Goal: Information Seeking & Learning: Understand process/instructions

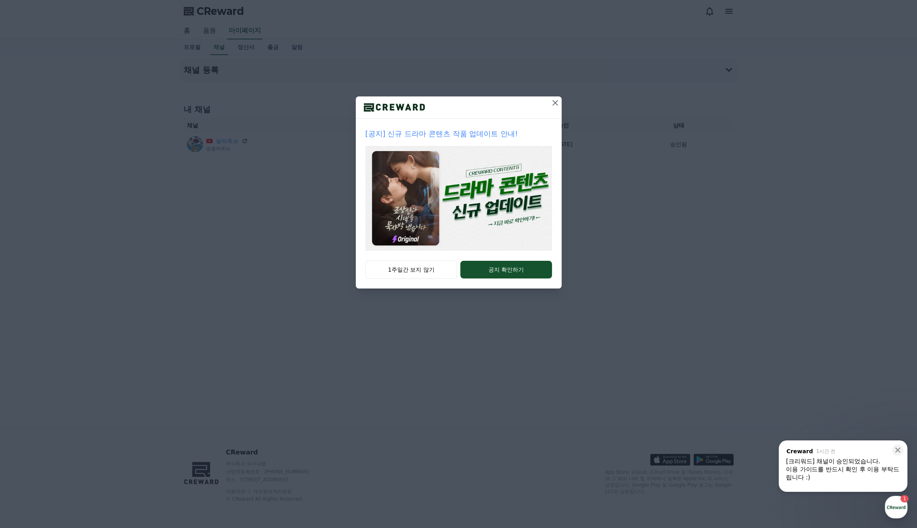
click at [555, 105] on icon at bounding box center [555, 103] width 10 height 10
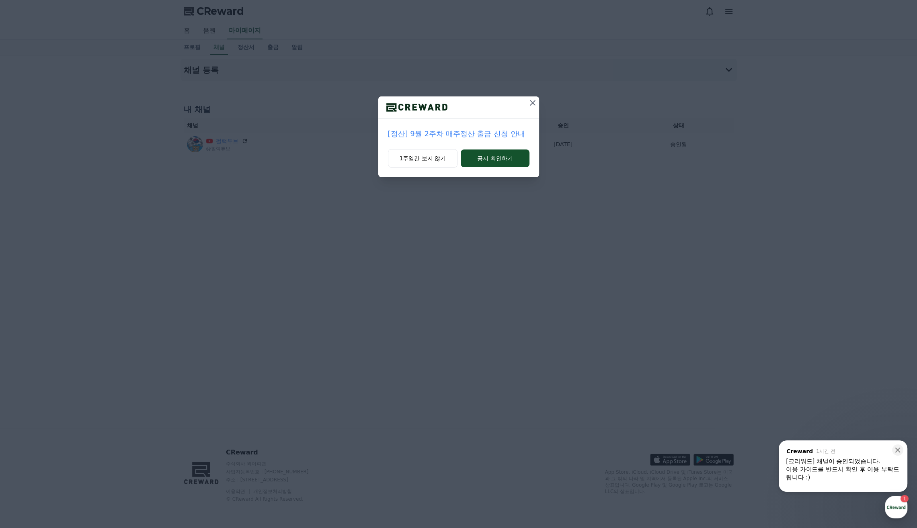
click at [533, 105] on icon at bounding box center [533, 103] width 10 height 10
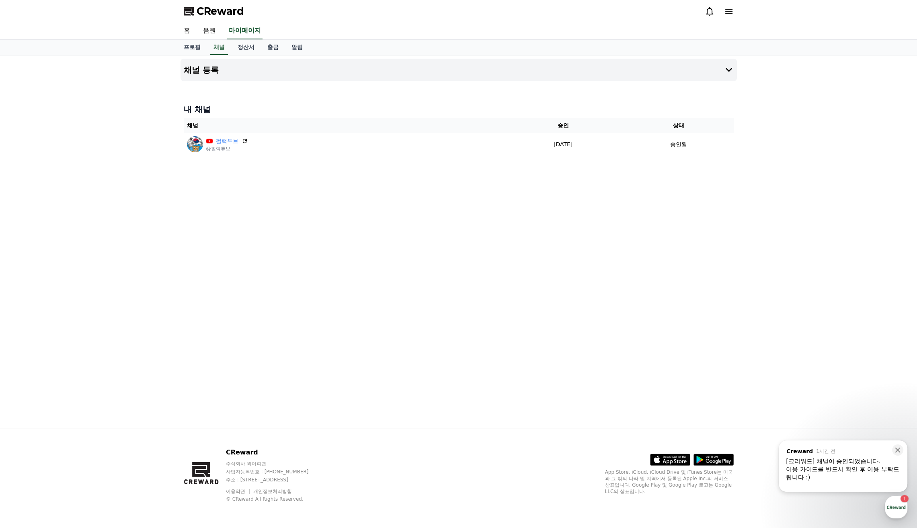
click at [451, 308] on div "채널 등록 내 채널 채널 승인 상태 펄럭튜브 @펄럭튜브 [DATE] 09-18 승인됨" at bounding box center [458, 241] width 563 height 373
click at [830, 477] on div "이용 가이드를 반드시 확인 후 이용 부탁드립니다 :)" at bounding box center [843, 473] width 114 height 16
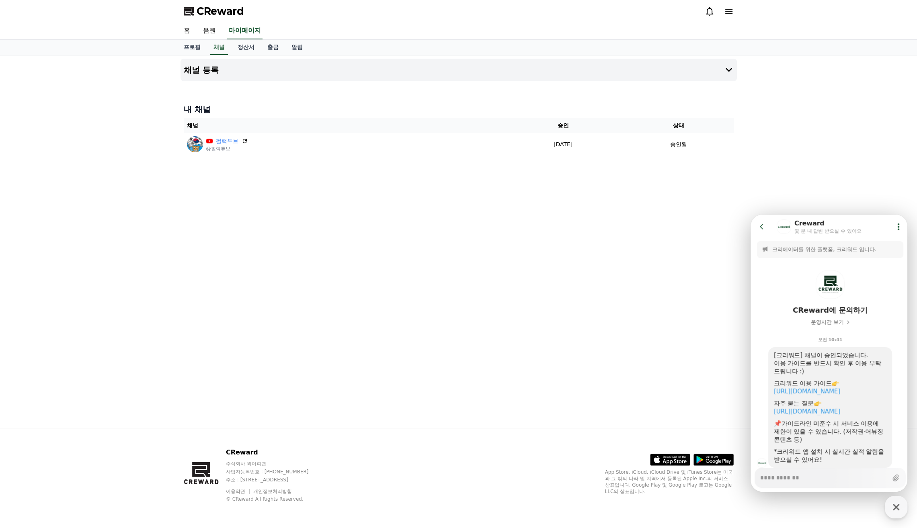
scroll to position [25, 0]
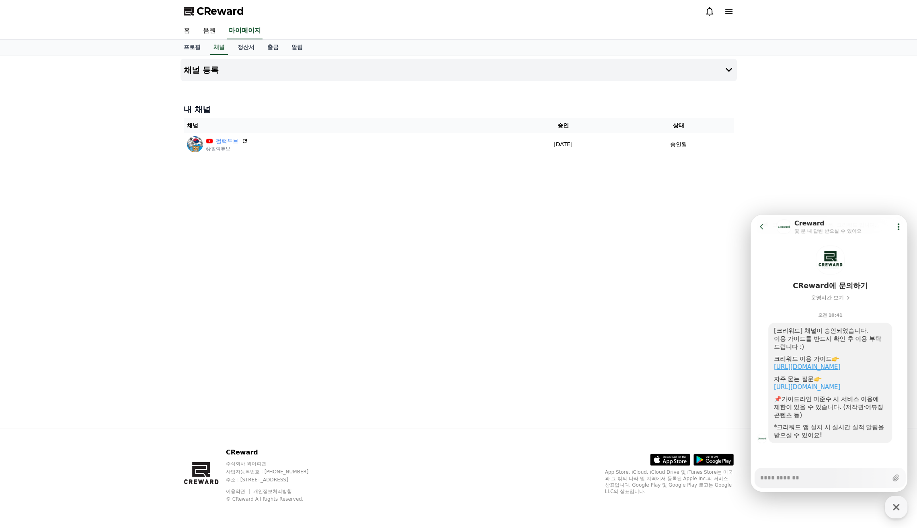
click at [834, 366] on link "[URL][DOMAIN_NAME]" at bounding box center [807, 366] width 66 height 7
type textarea "*"
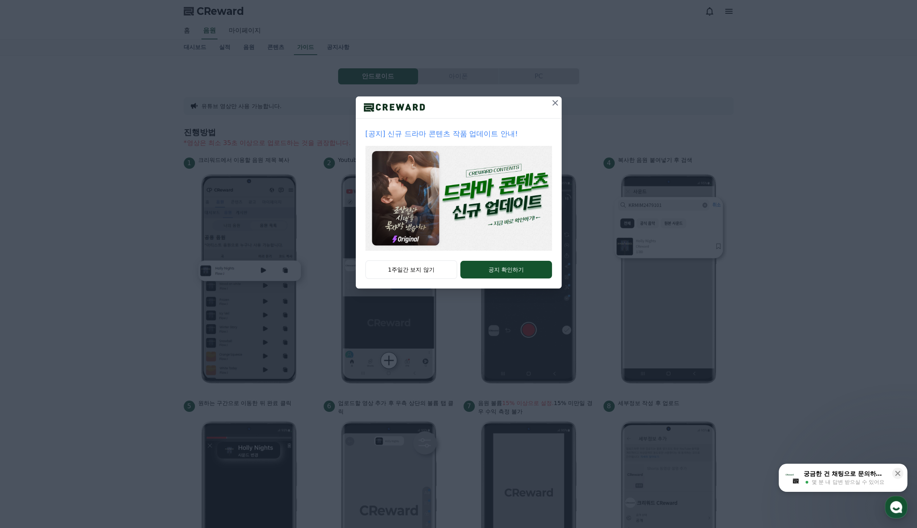
click at [552, 100] on icon at bounding box center [555, 103] width 6 height 6
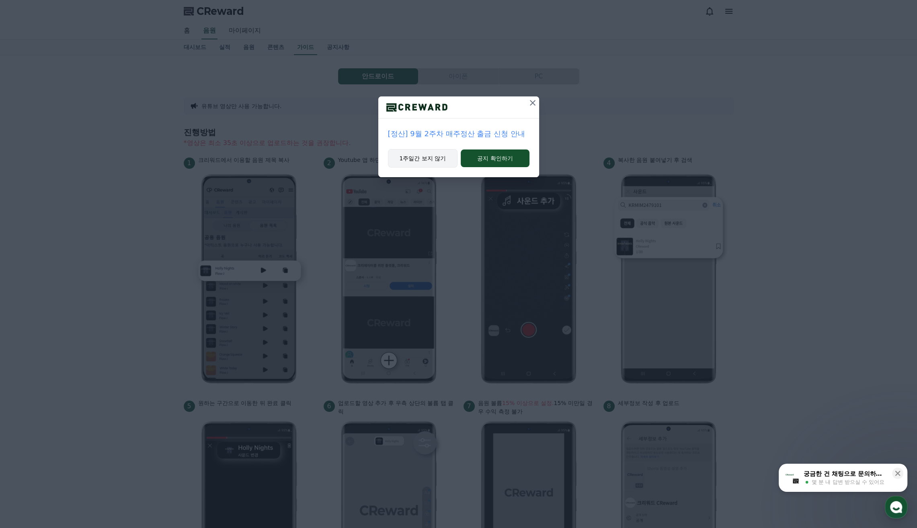
click at [440, 164] on button "1주일간 보지 않기" at bounding box center [423, 158] width 70 height 18
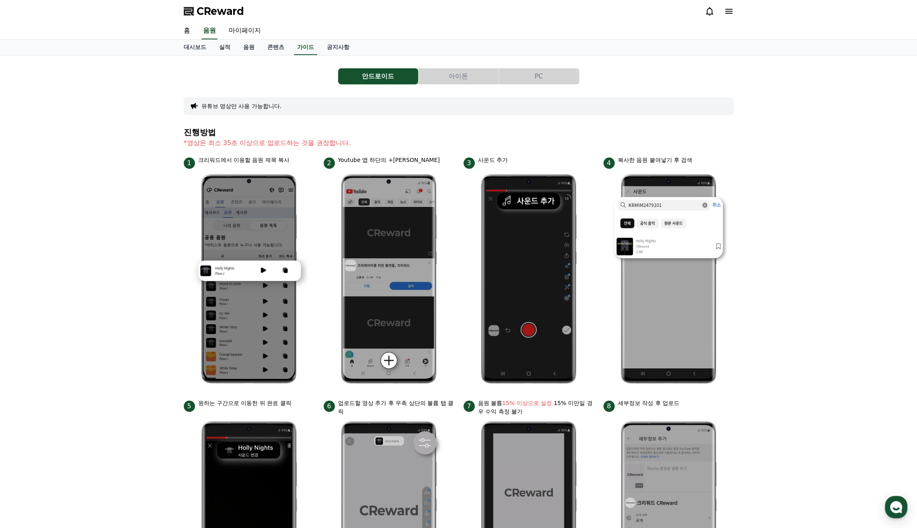
drag, startPoint x: 865, startPoint y: 0, endPoint x: 881, endPoint y: 69, distance: 71.0
click at [881, 70] on div "안드로이드 아이폰 PC 유튜브 영상만 사용 가능합니다. 진행방법 *영상은 최소 35초 이상으로 업로드하는 것을 권장합니다. 1 크리워드에서 이…" at bounding box center [458, 349] width 917 height 588
